Goal: Task Accomplishment & Management: Complete application form

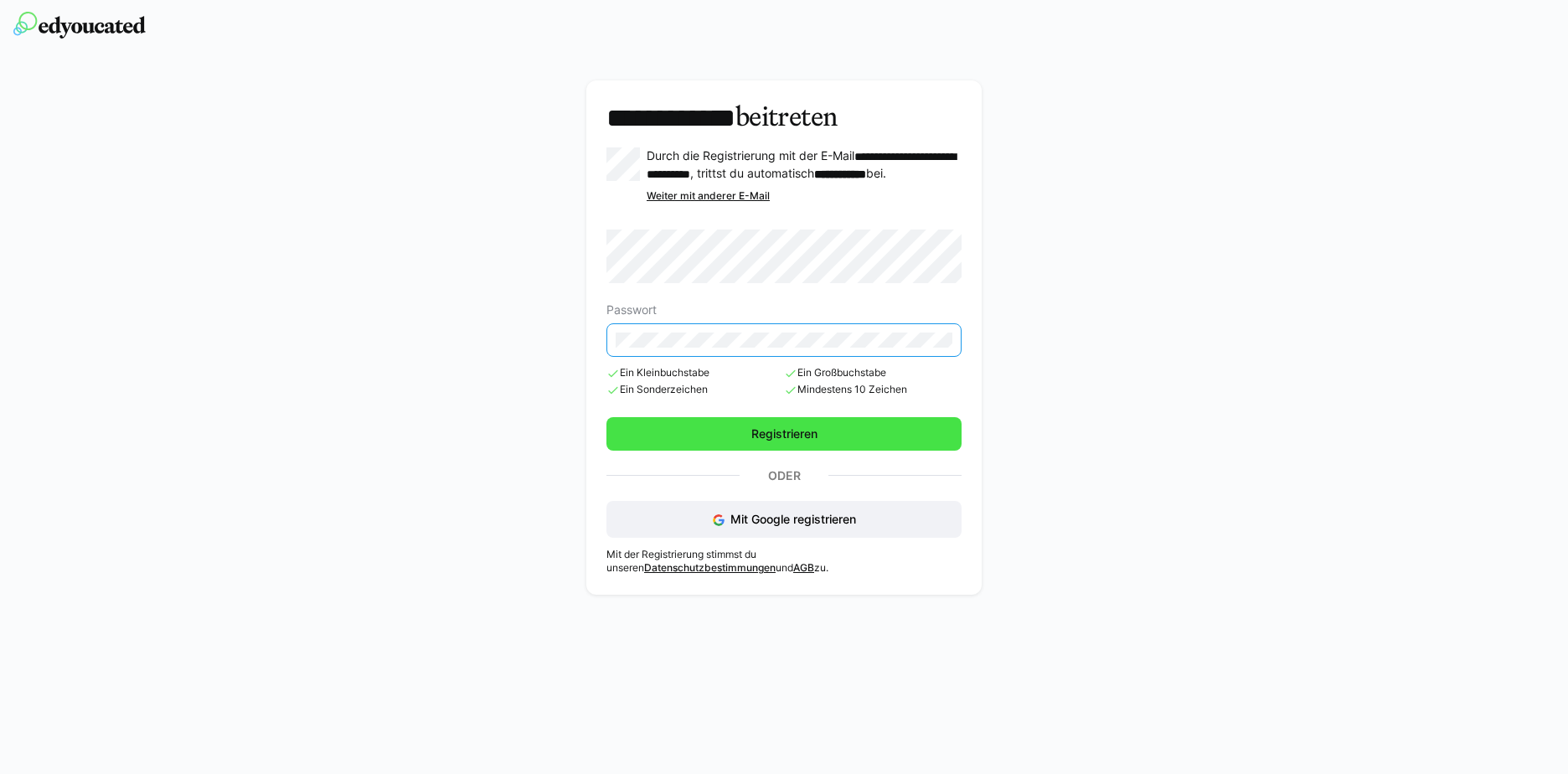
click at [752, 439] on span "Registrieren" at bounding box center [784, 434] width 71 height 17
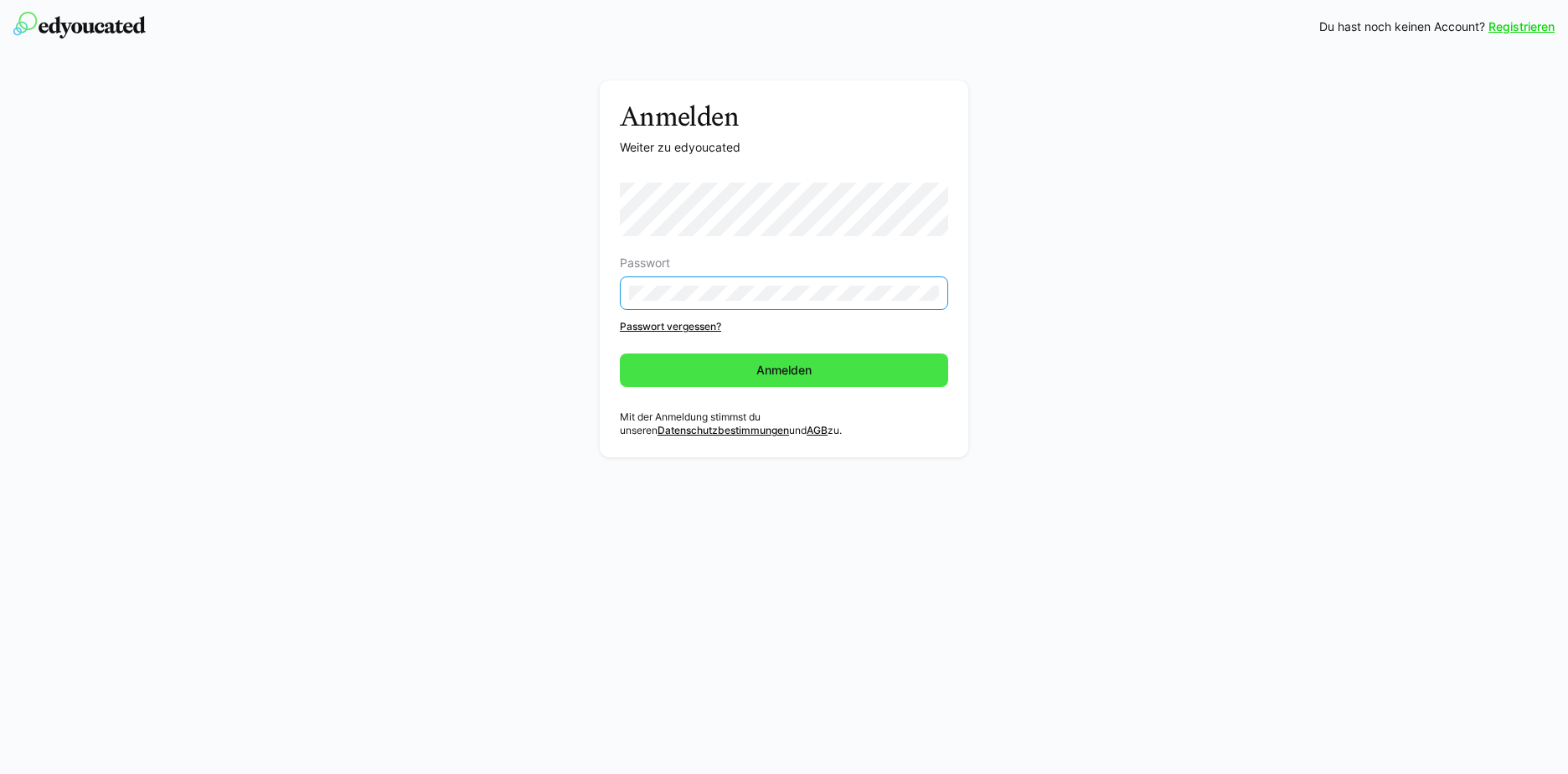
click at [785, 372] on span "Anmelden" at bounding box center [784, 370] width 61 height 17
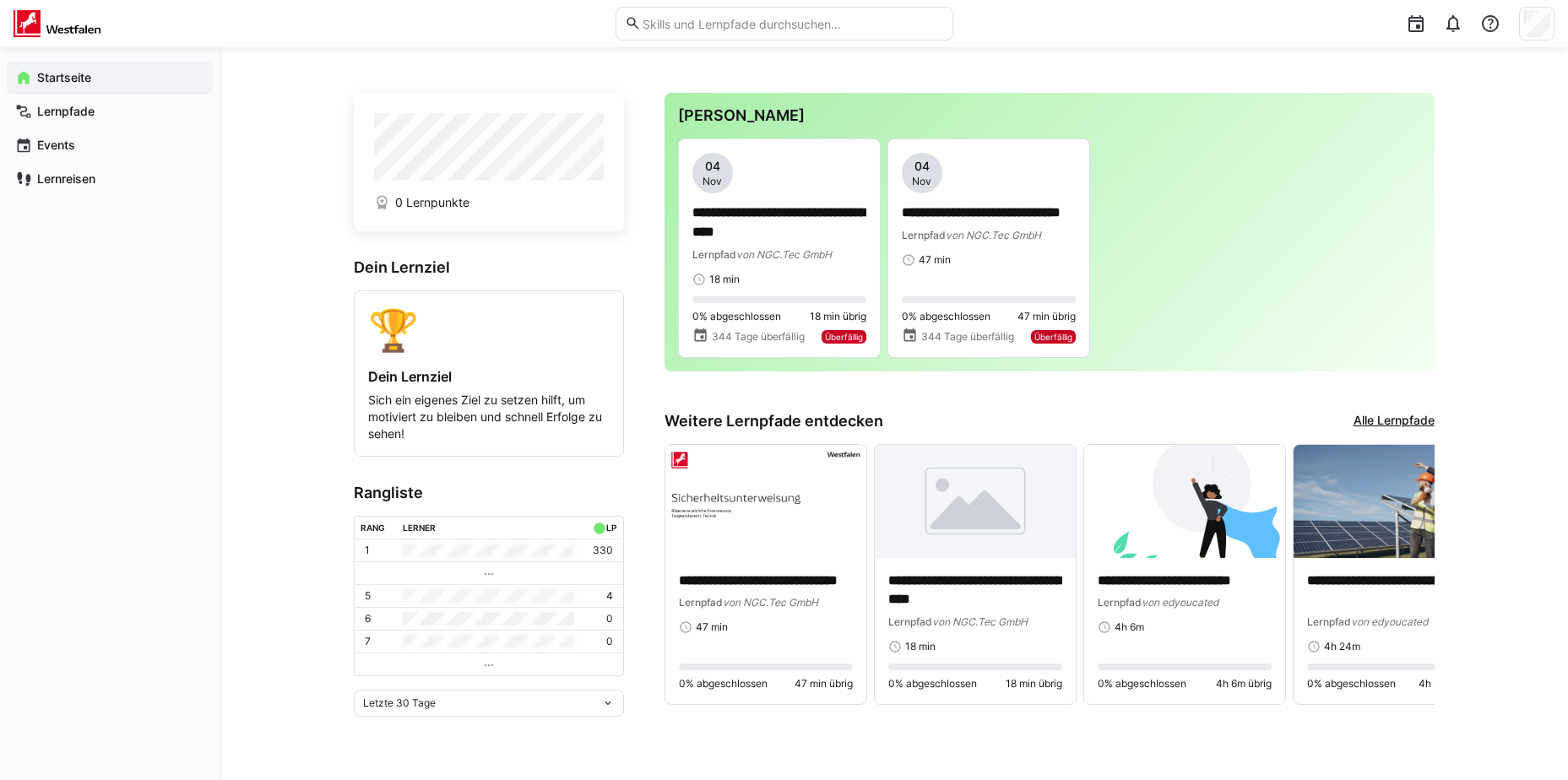
click at [605, 708] on eds-icon at bounding box center [607, 703] width 13 height 13
click at [1421, 583] on eds-icon at bounding box center [1418, 574] width 17 height 17
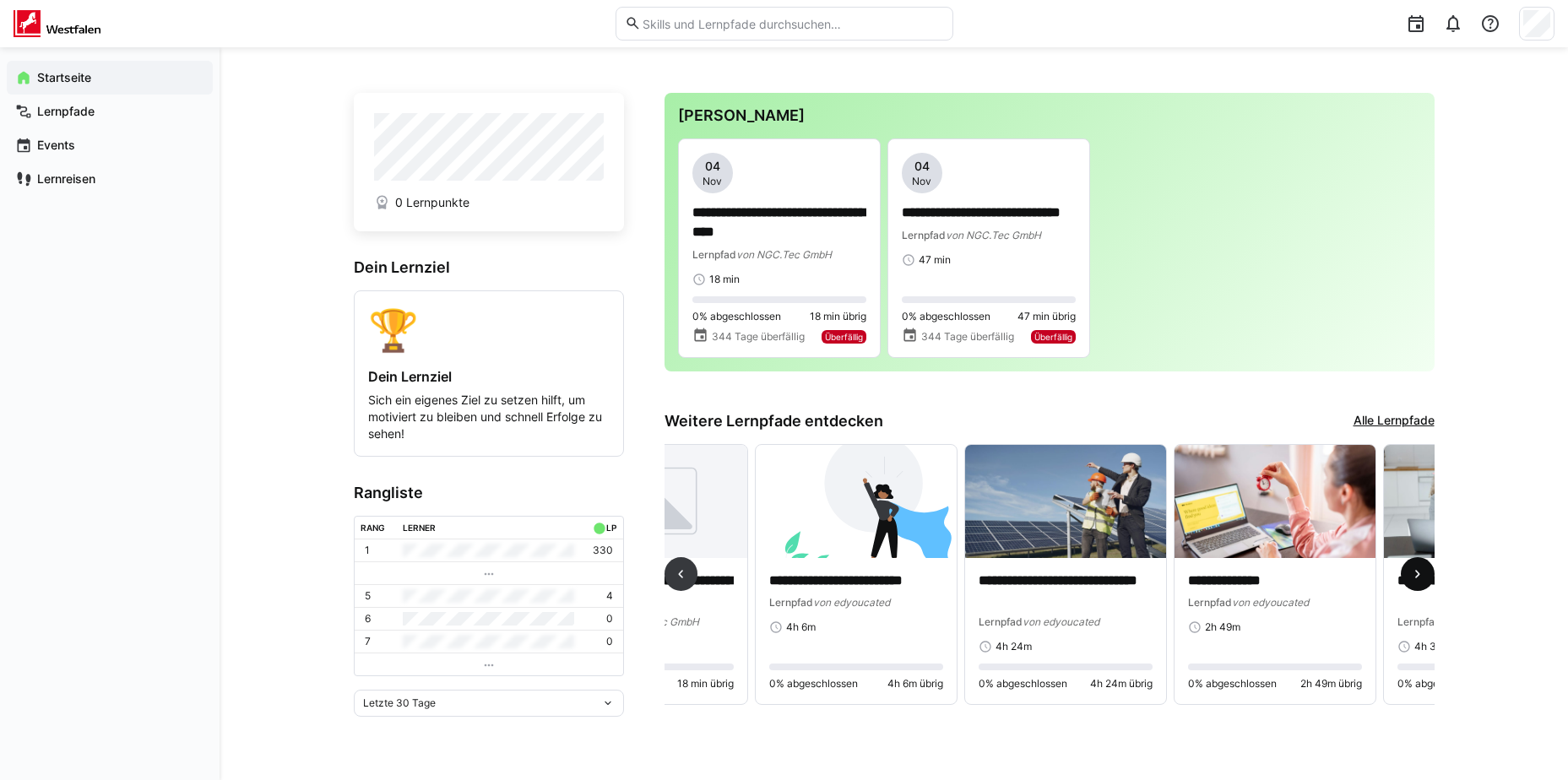
scroll to position [0, 629]
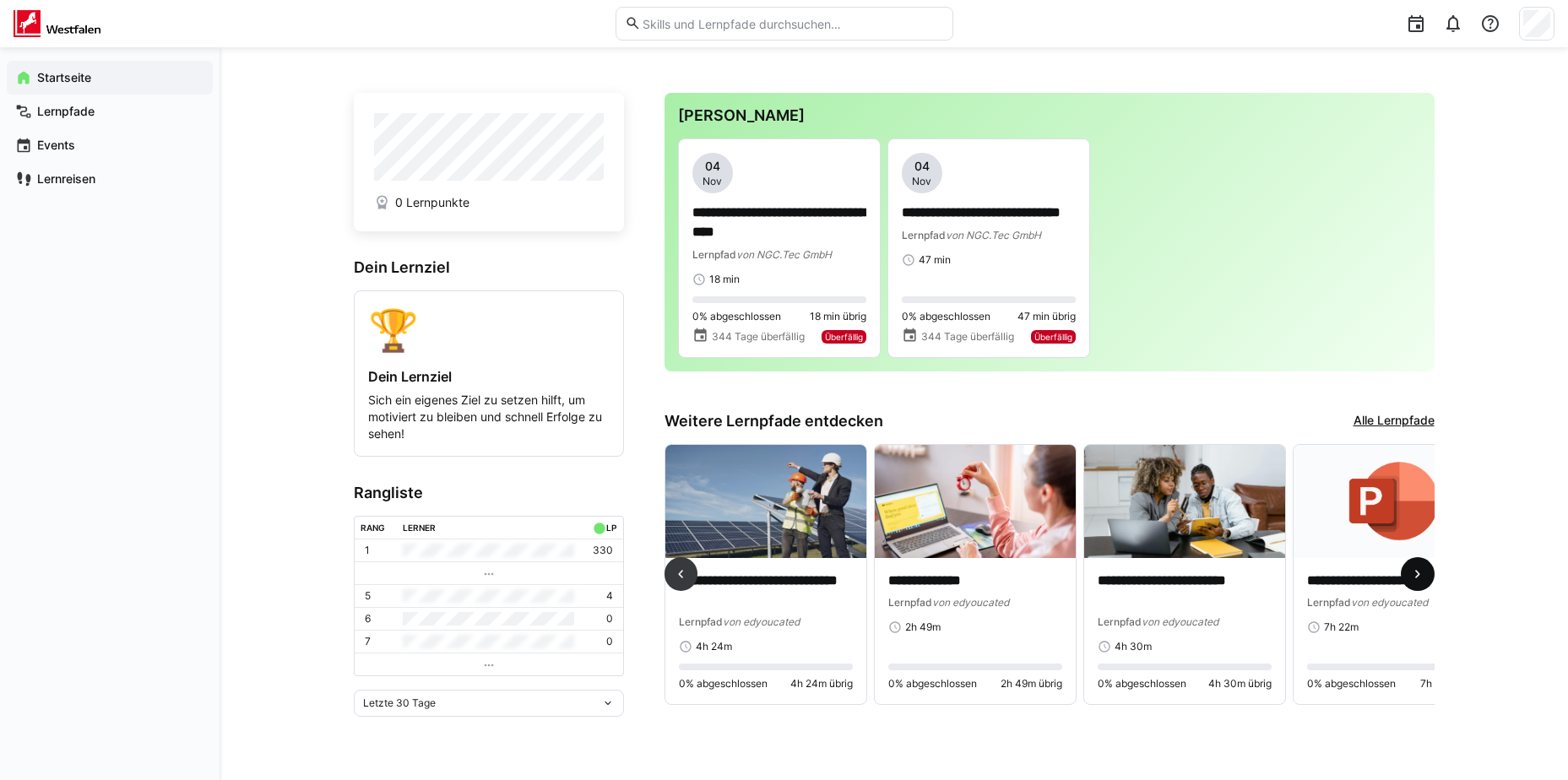
click at [1426, 575] on span at bounding box center [1417, 573] width 33 height 33
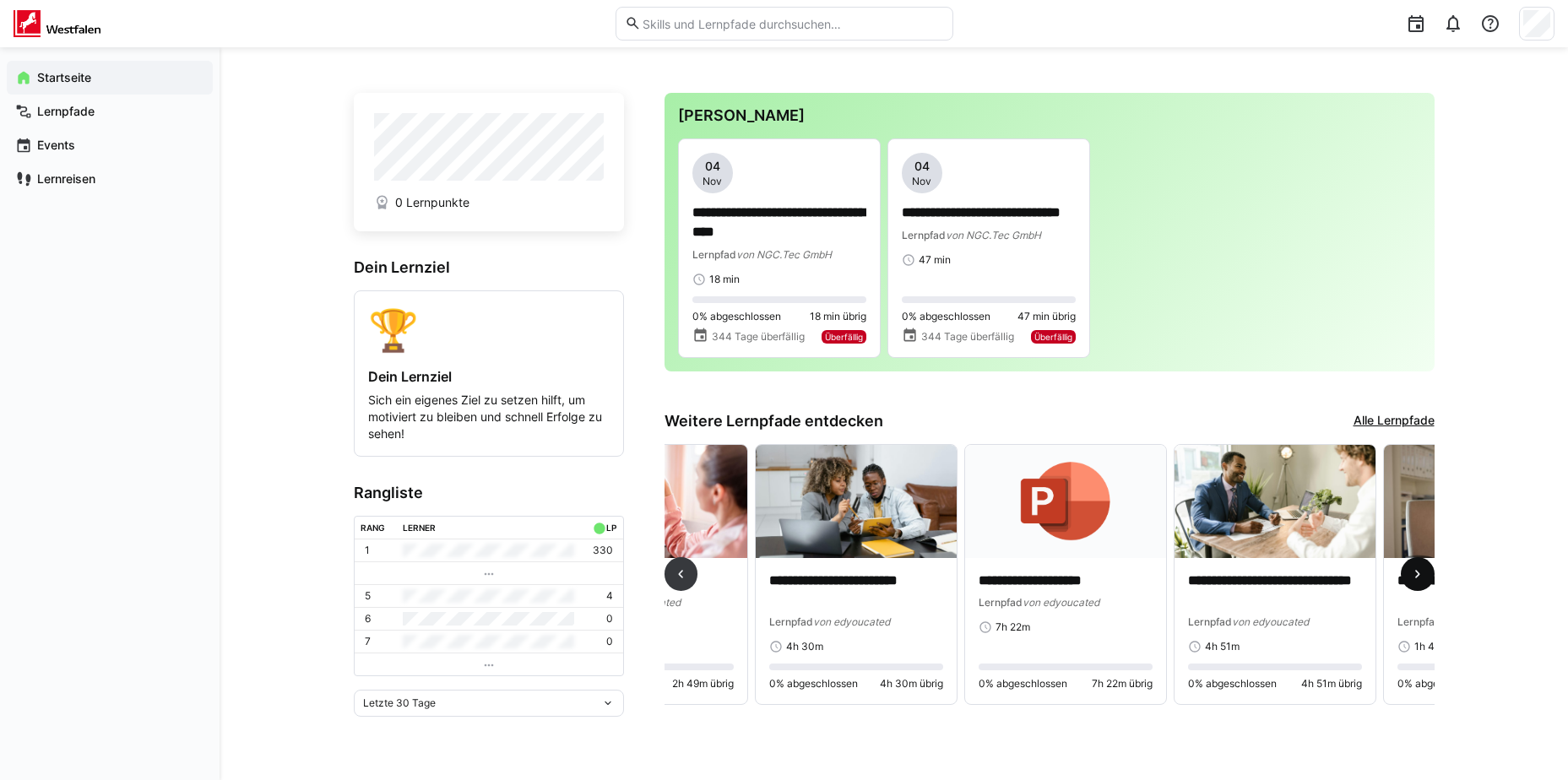
scroll to position [0, 1256]
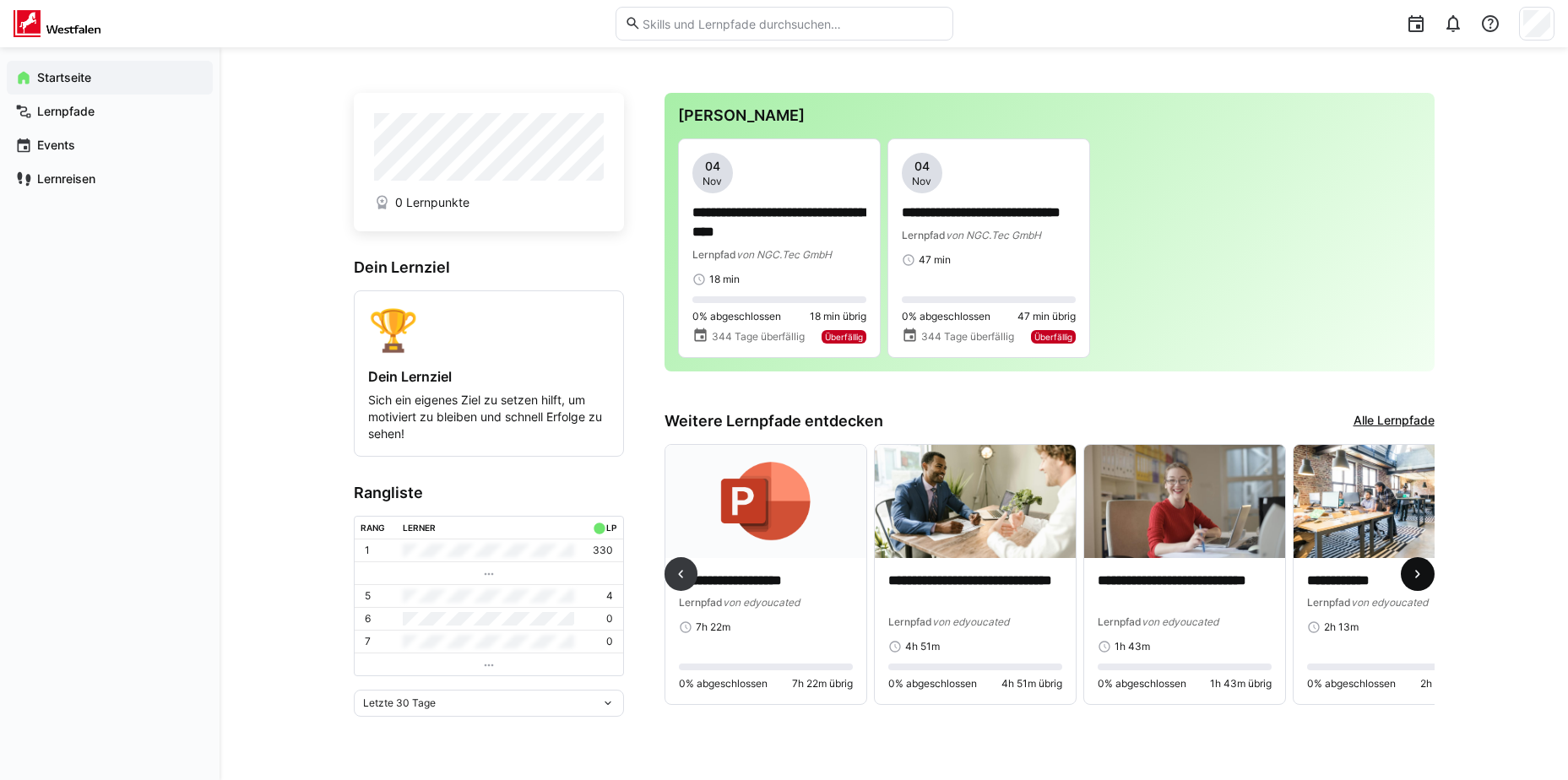
click at [1426, 575] on span at bounding box center [1417, 573] width 33 height 33
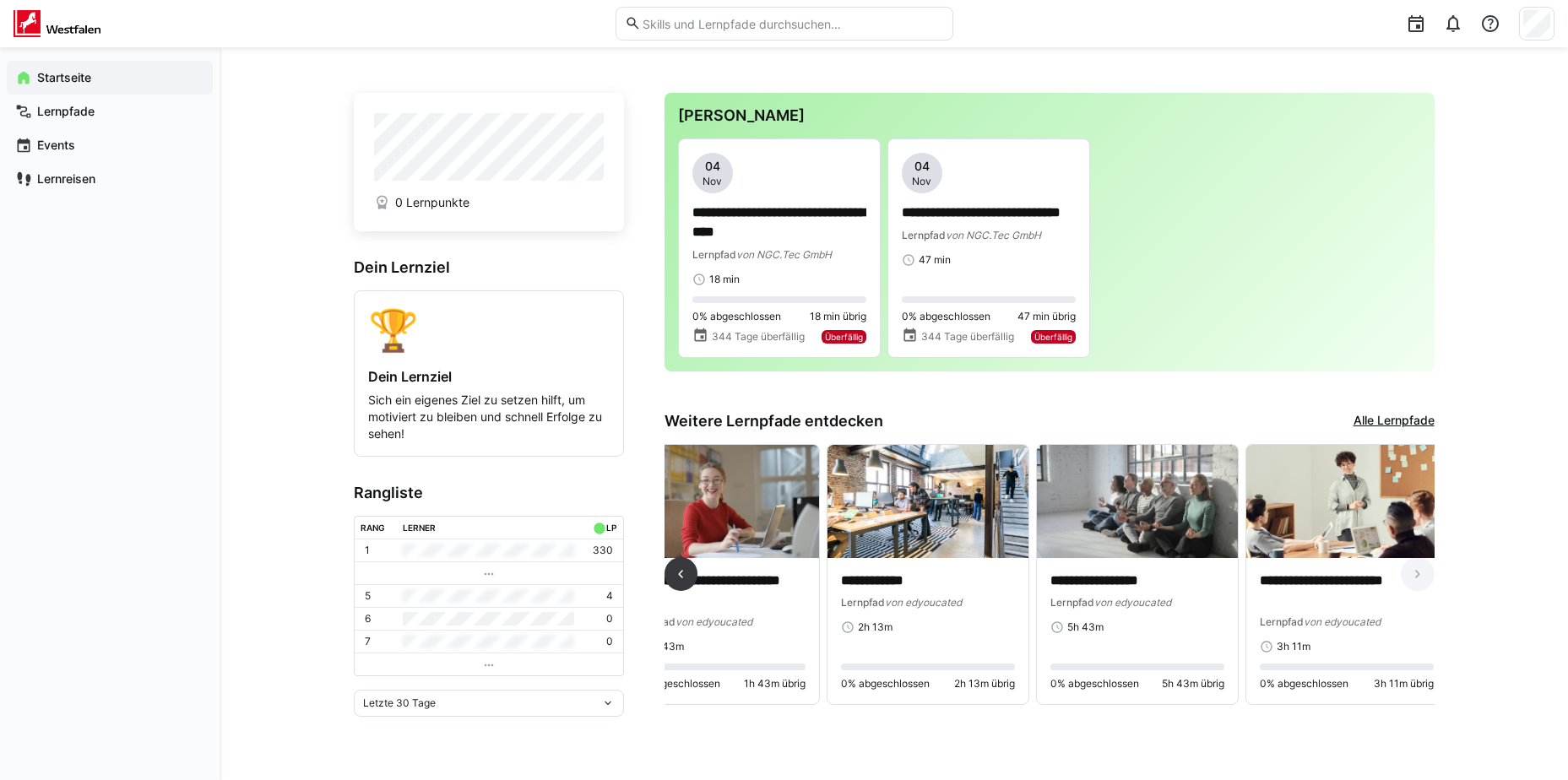
scroll to position [0, 1735]
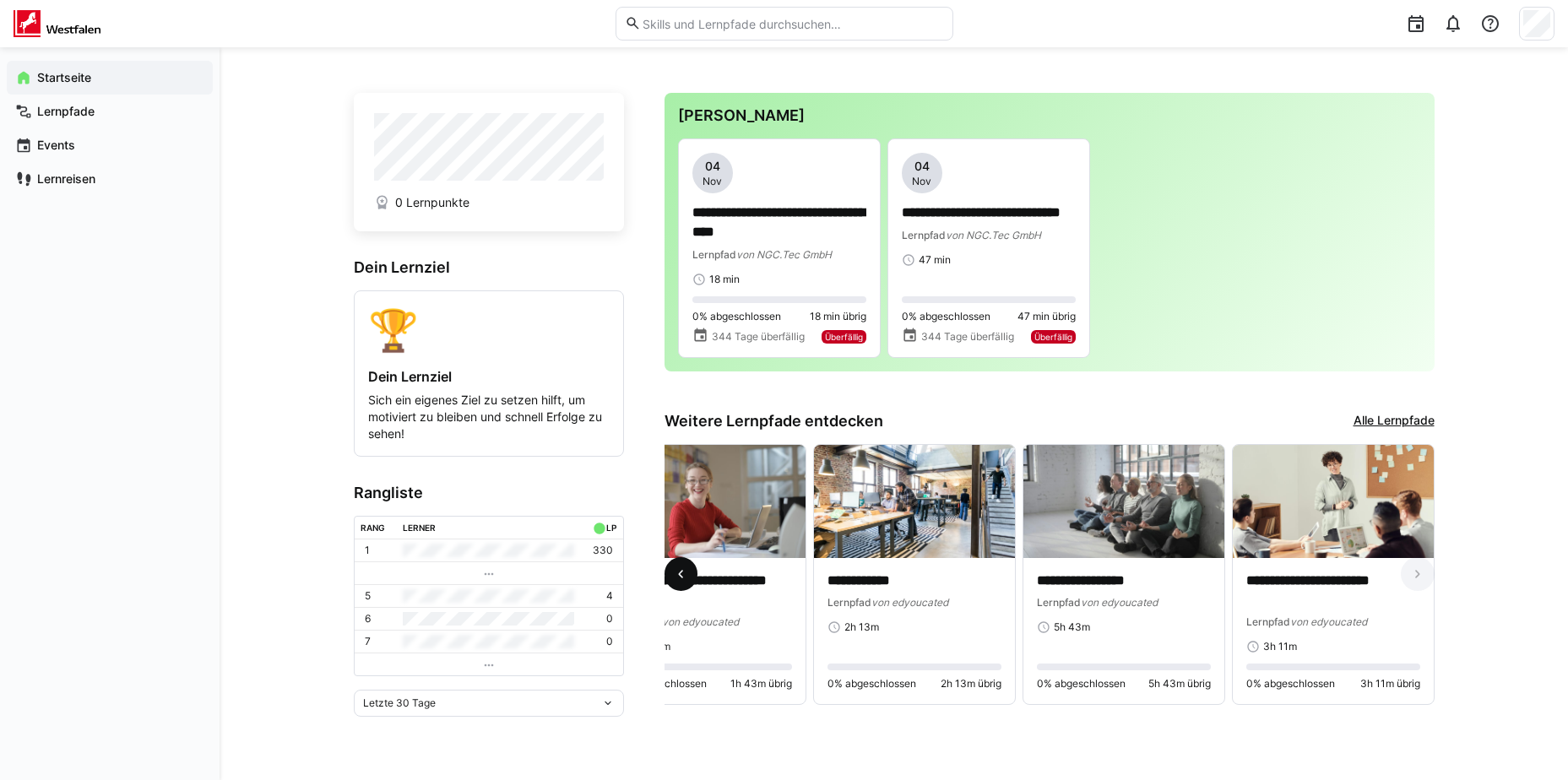
click at [677, 580] on eds-icon at bounding box center [680, 574] width 17 height 17
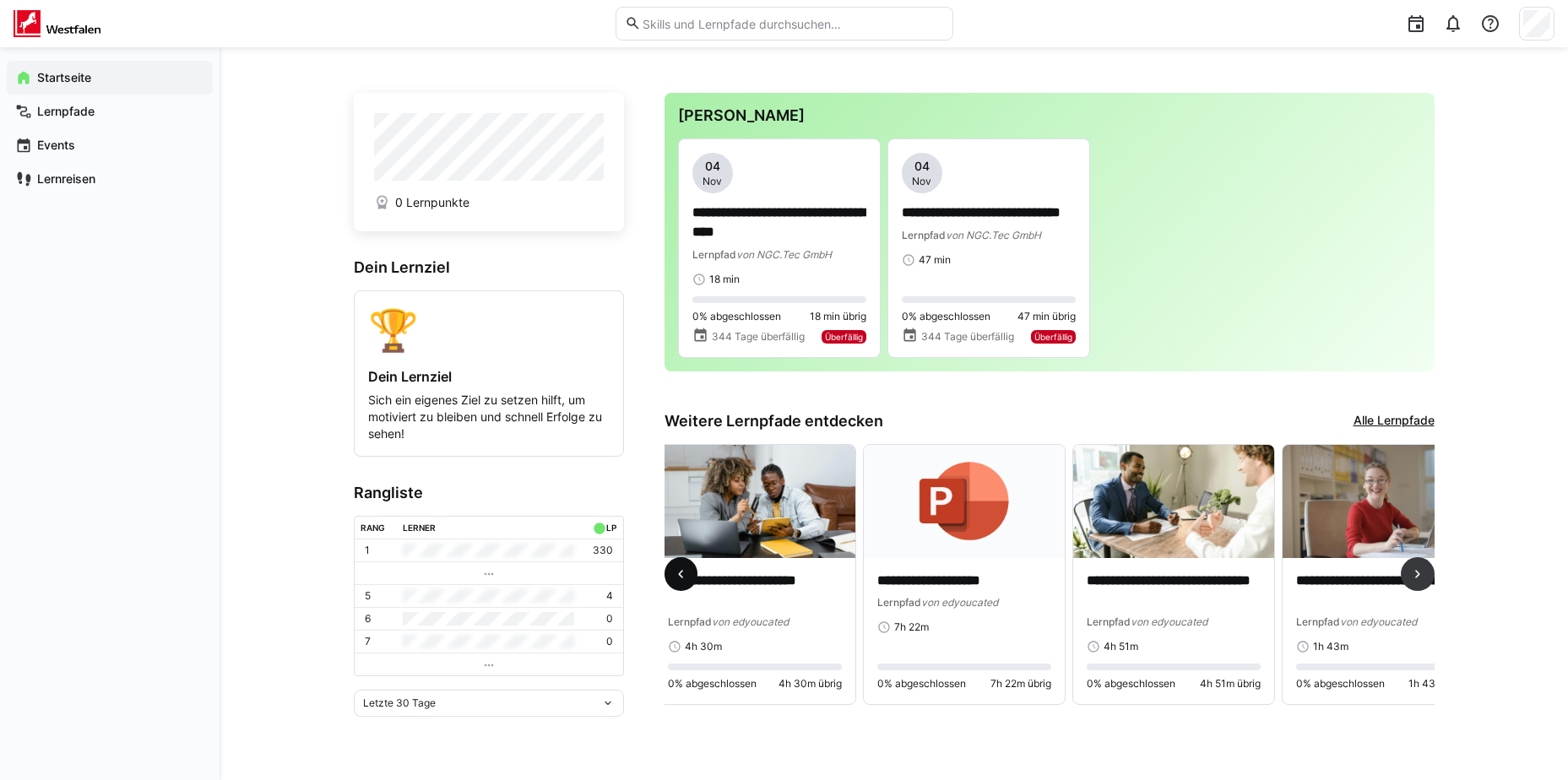
click at [677, 580] on eds-icon at bounding box center [680, 574] width 17 height 17
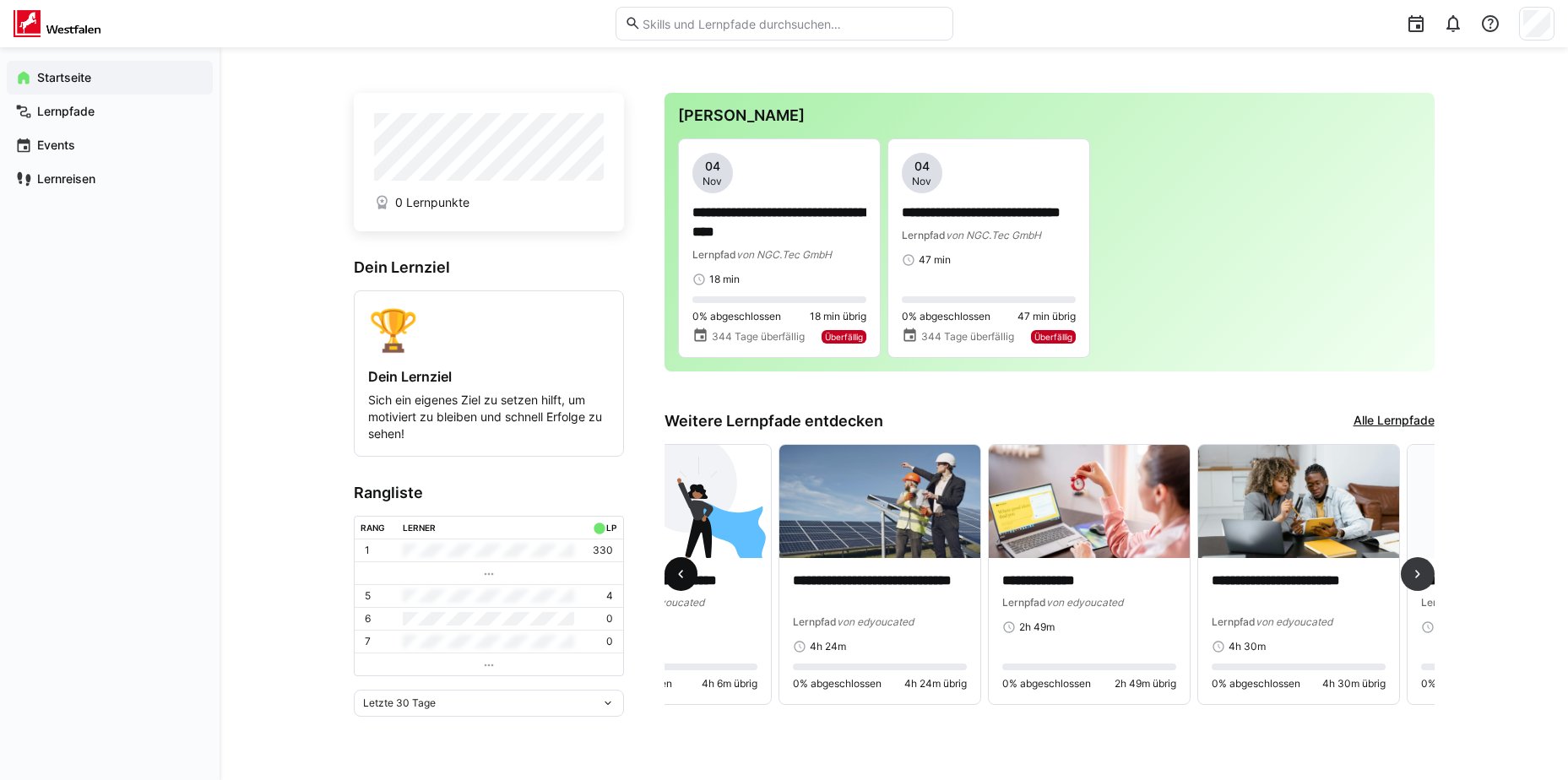
scroll to position [0, 419]
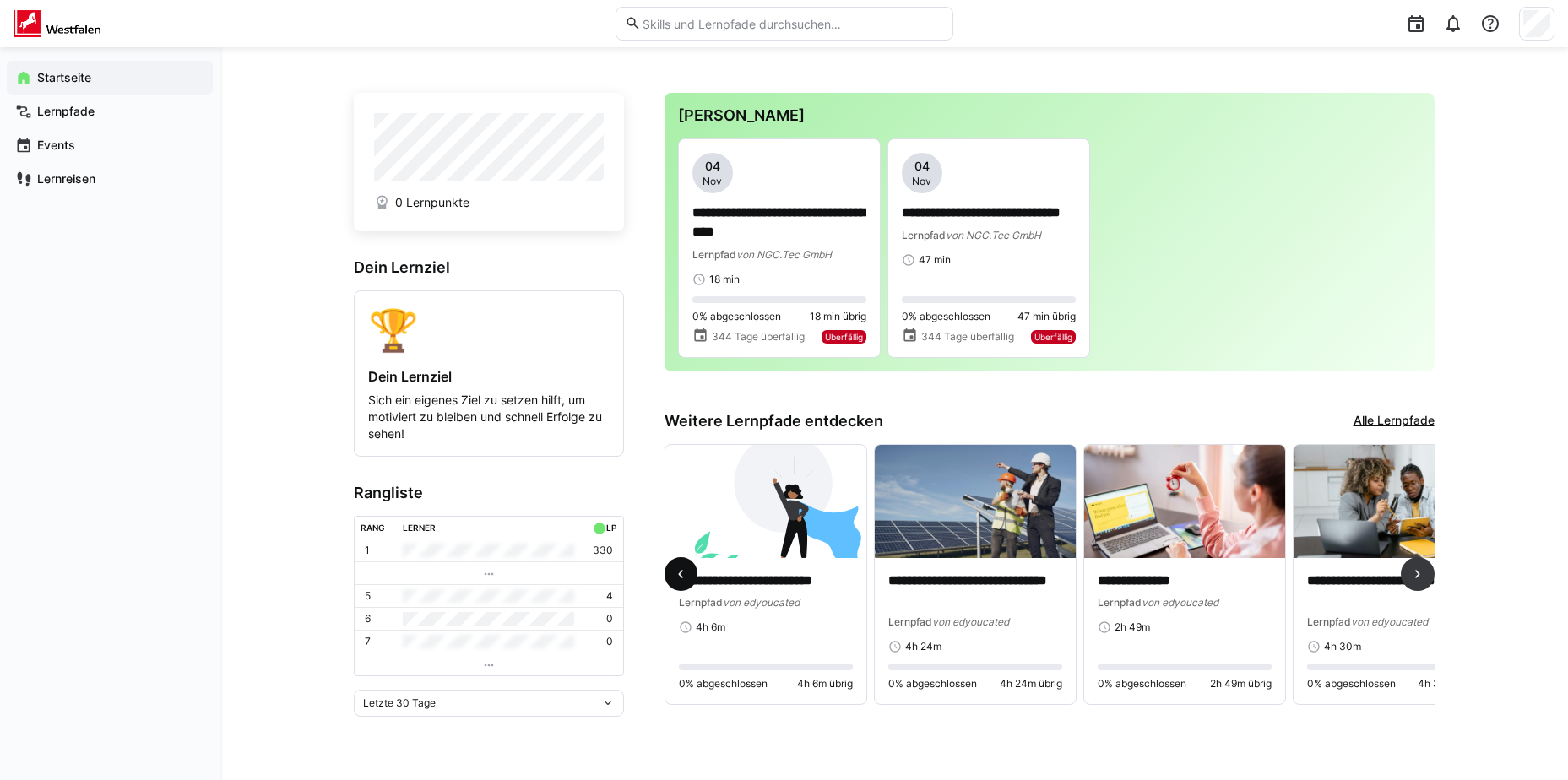
click at [677, 580] on eds-icon at bounding box center [680, 574] width 17 height 17
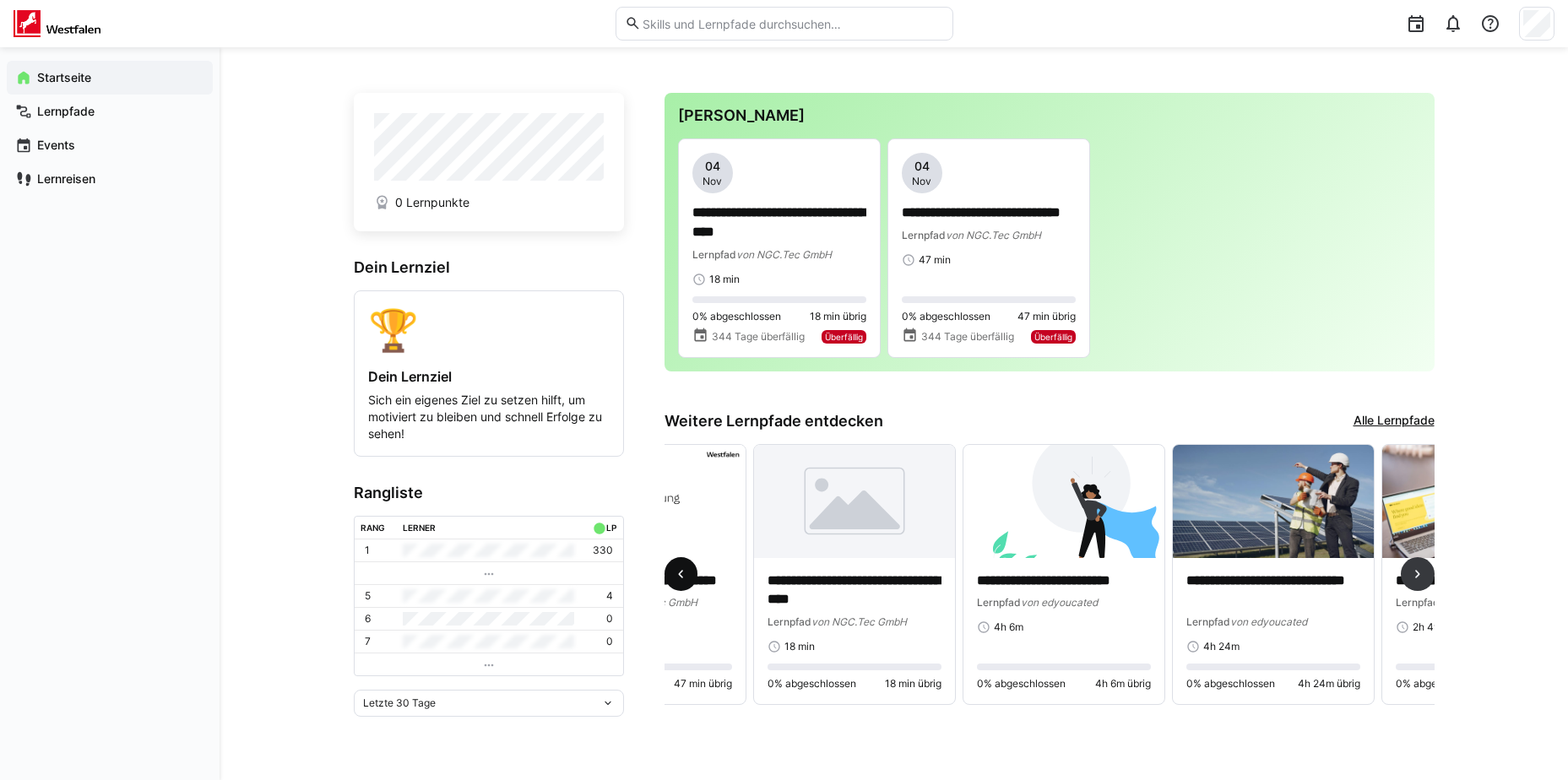
scroll to position [0, 0]
